Goal: Communication & Community: Answer question/provide support

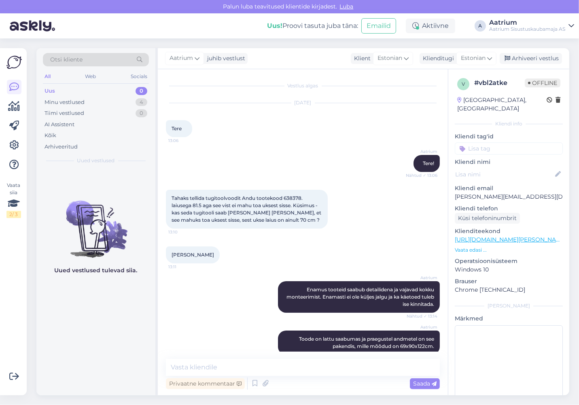
scroll to position [82, 0]
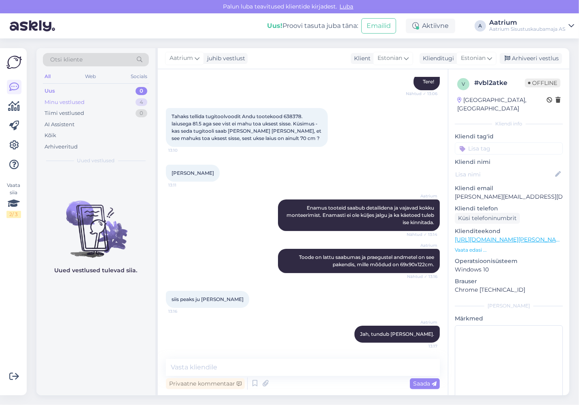
click at [59, 105] on div "Minu vestlused" at bounding box center [64, 102] width 40 height 8
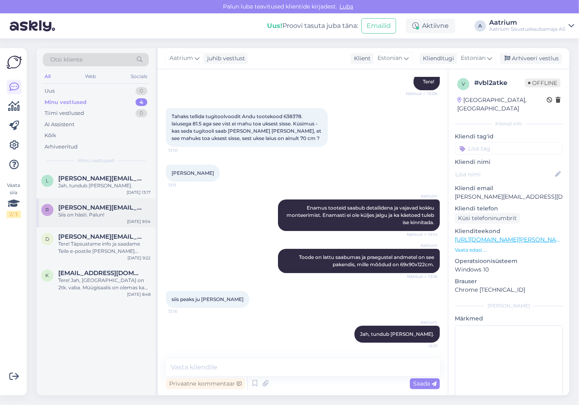
click at [116, 212] on div "Siis on hästi. Palun!" at bounding box center [104, 214] width 92 height 7
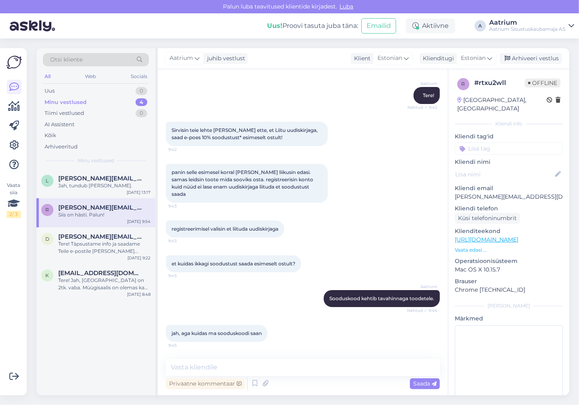
scroll to position [0, 0]
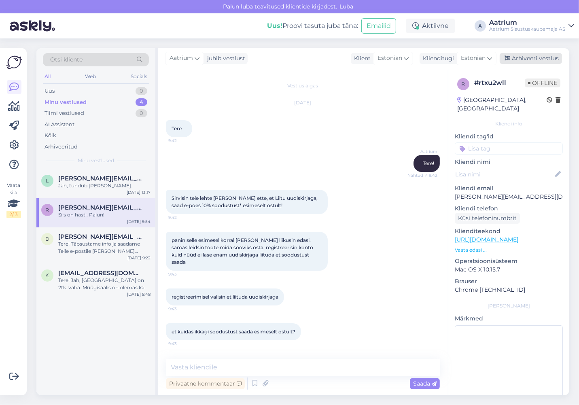
click at [537, 55] on div "Arhiveeri vestlus" at bounding box center [531, 58] width 62 height 11
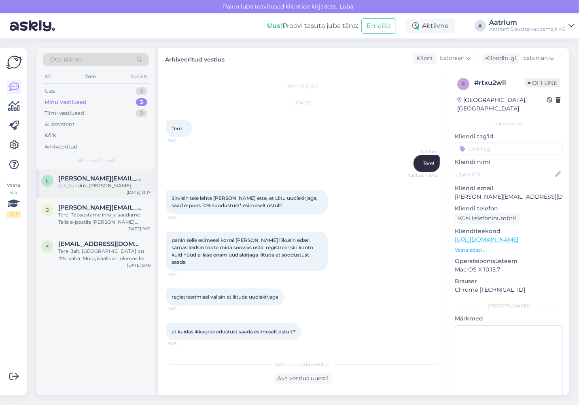
click at [72, 188] on div "Jah, tundub [PERSON_NAME]." at bounding box center [104, 185] width 92 height 7
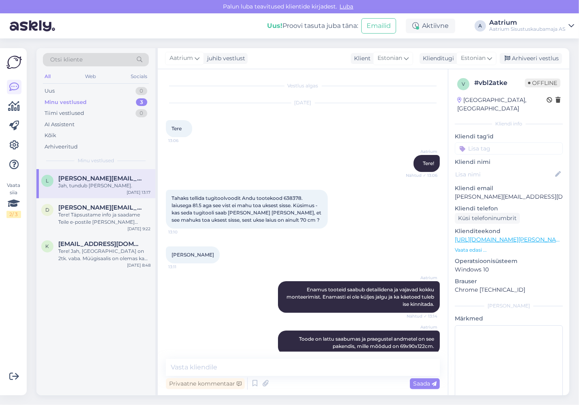
scroll to position [82, 0]
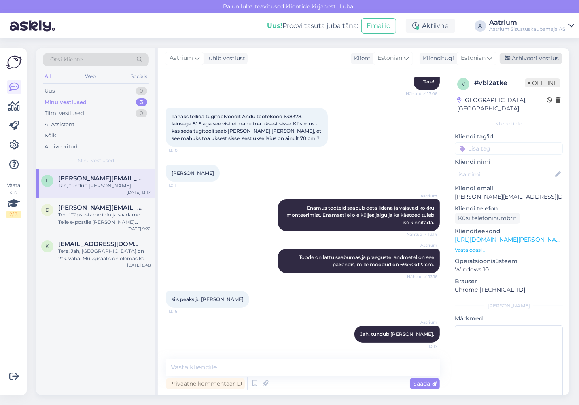
click at [540, 58] on div "Arhiveeri vestlus" at bounding box center [531, 58] width 62 height 11
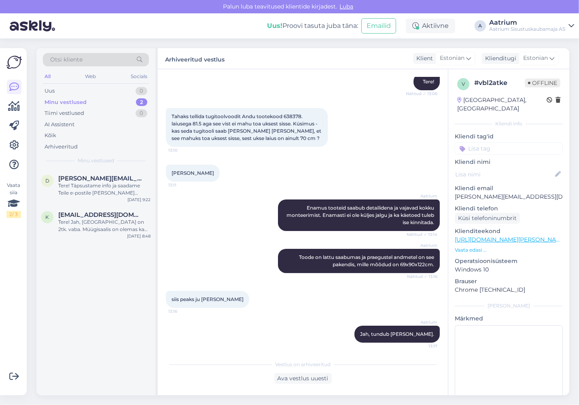
click at [104, 243] on div "d [PERSON_NAME][EMAIL_ADDRESS][DOMAIN_NAME] Tere! Täpsustame info ja saadame Te…" at bounding box center [95, 282] width 119 height 226
click at [124, 223] on div "Tere! Jah, [GEOGRAPHIC_DATA] on 2tk. vaba. Müügisaalis on olemas ka näidised mõ…" at bounding box center [104, 225] width 92 height 15
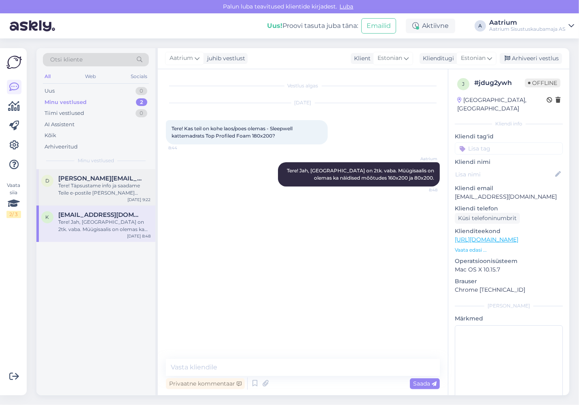
click at [96, 192] on div "Tere! Täpsustame info ja saadame Teile e-postile [PERSON_NAME][EMAIL_ADDRESS][D…" at bounding box center [104, 189] width 92 height 15
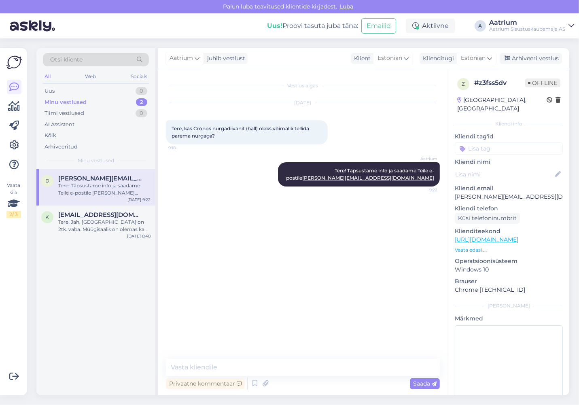
click at [216, 248] on div "Vestlus algas [DATE] Tere, kas Cronos nurgadiivanit (hall) oleks võimalik telli…" at bounding box center [306, 214] width 281 height 274
click at [481, 236] on link "[URL][DOMAIN_NAME]" at bounding box center [487, 239] width 64 height 7
click at [186, 280] on div "Vestlus algas [DATE] Tere, kas Cronos nurgadiivanit (hall) oleks võimalik telli…" at bounding box center [306, 214] width 281 height 274
click at [182, 171] on div "Aatrium Tere! Täpsustame info ja saadame Teile e-postile [PERSON_NAME][EMAIL_AD…" at bounding box center [303, 174] width 274 height 42
drag, startPoint x: 174, startPoint y: 126, endPoint x: 267, endPoint y: 133, distance: 93.7
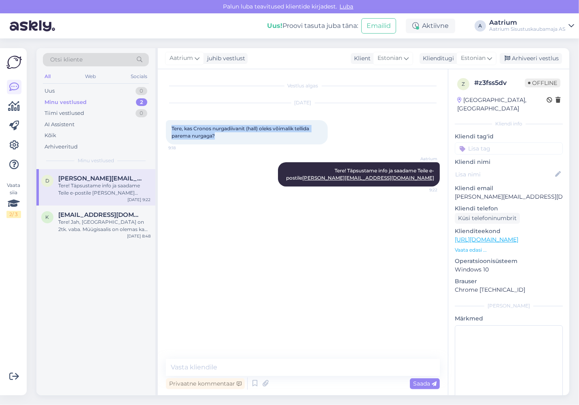
click at [267, 133] on div "Tere, kas Cronos nurgadiivanit (hall) oleks võimalik tellida parema nurgaga? 9:…" at bounding box center [247, 132] width 162 height 24
copy span "Tere, kas Cronos nurgadiivanit (hall) oleks võimalik tellida parema nurgaga?"
click at [179, 195] on div "Aatrium Tere! Täpsustame info ja saadame Teile e-postile [PERSON_NAME][EMAIL_AD…" at bounding box center [303, 174] width 274 height 42
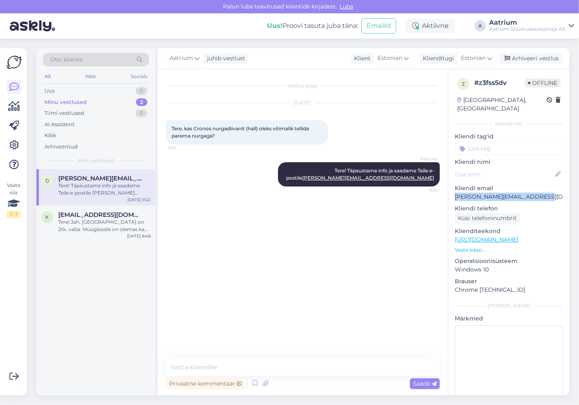
drag, startPoint x: 540, startPoint y: 188, endPoint x: 453, endPoint y: 191, distance: 87.0
click at [453, 191] on div "z # z3fss5dv Offline [GEOGRAPHIC_DATA], [GEOGRAPHIC_DATA] info Kliendi tag'id K…" at bounding box center [508, 239] width 121 height 341
copy p "[PERSON_NAME][EMAIL_ADDRESS][DOMAIN_NAME]"
click at [292, 257] on div "Vestlus algas [DATE] Tere, kas Cronos nurgadiivanit (hall) oleks võimalik telli…" at bounding box center [306, 214] width 281 height 274
click at [260, 248] on div "Vestlus algas [DATE] Tere, kas Cronos nurgadiivanit (hall) oleks võimalik telli…" at bounding box center [306, 214] width 281 height 274
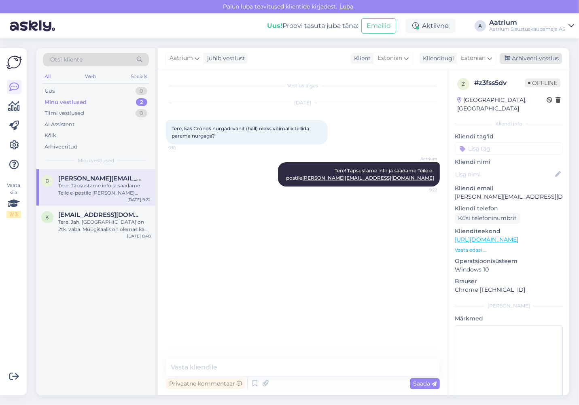
click at [523, 58] on div "Arhiveeri vestlus" at bounding box center [531, 58] width 62 height 11
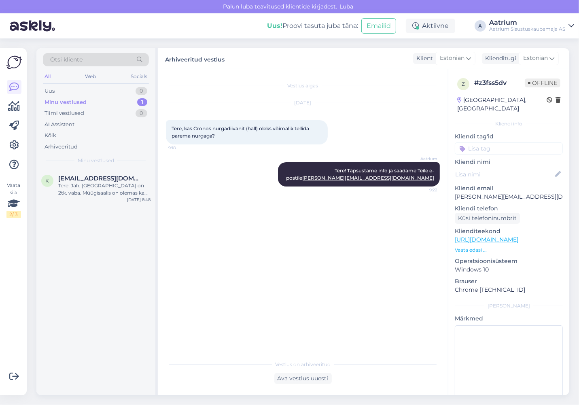
click at [251, 254] on div "Vestlus algas [DATE] Tere, kas Cronos nurgadiivanit (hall) oleks võimalik telli…" at bounding box center [306, 212] width 281 height 271
click at [94, 191] on div "Tere! Jah, [GEOGRAPHIC_DATA] on 2tk. vaba. Müügisaalis on olemas ka näidised mõ…" at bounding box center [104, 189] width 92 height 15
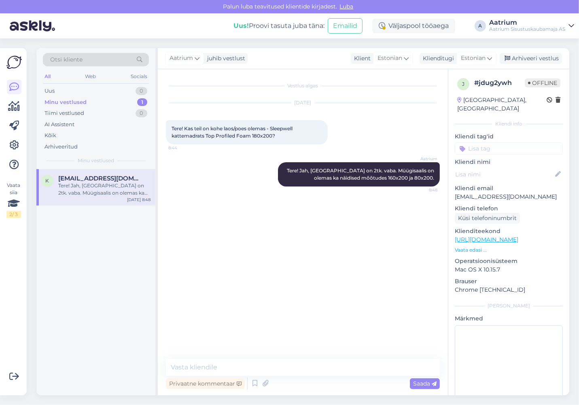
click at [218, 289] on div "Vestlus algas [DATE] Tere! Kas teil on kohe laos/poes olemas - Sleepwell kattem…" at bounding box center [306, 214] width 281 height 274
click at [528, 60] on div "Arhiveeri vestlus" at bounding box center [531, 58] width 62 height 11
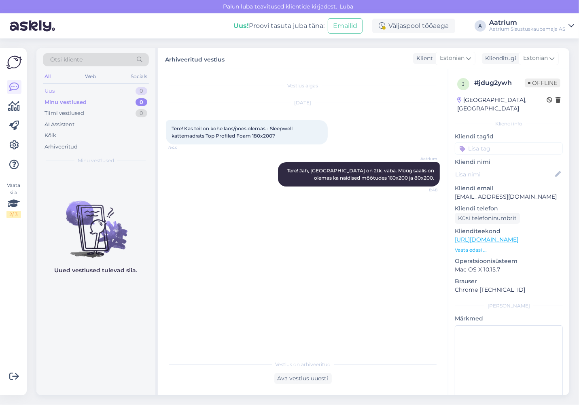
click at [51, 90] on div "Uus" at bounding box center [49, 91] width 10 height 8
